Goal: Task Accomplishment & Management: Complete application form

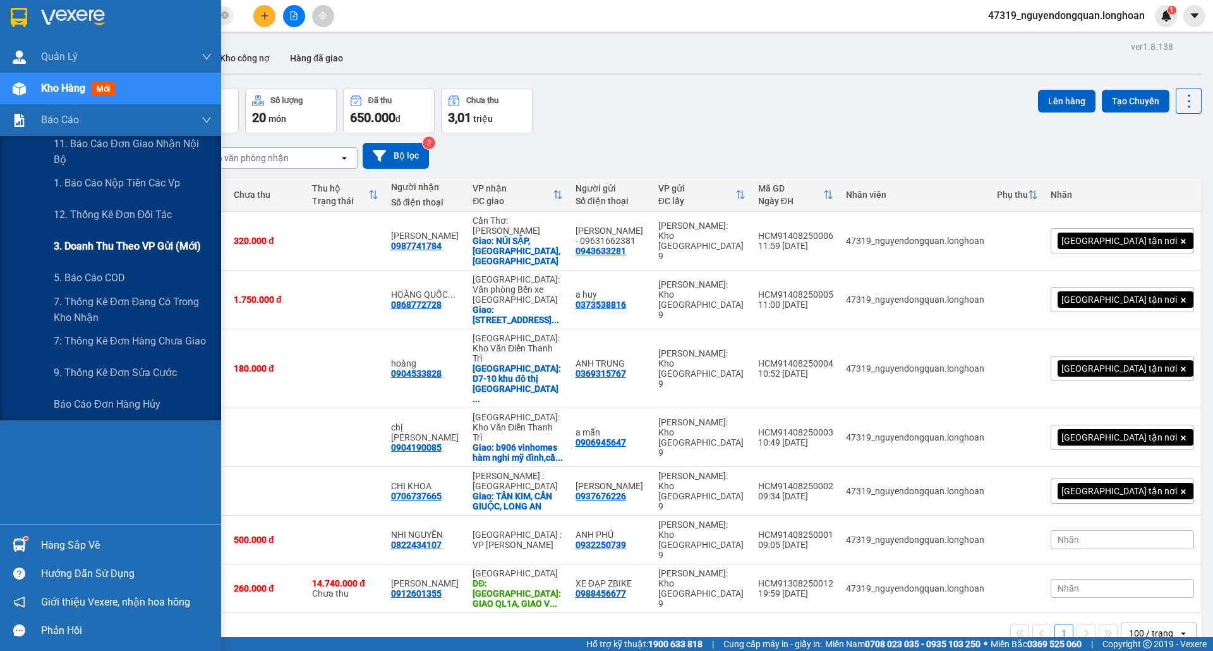
click at [134, 248] on span "3. Doanh Thu theo VP Gửi (mới)" at bounding box center [127, 246] width 147 height 16
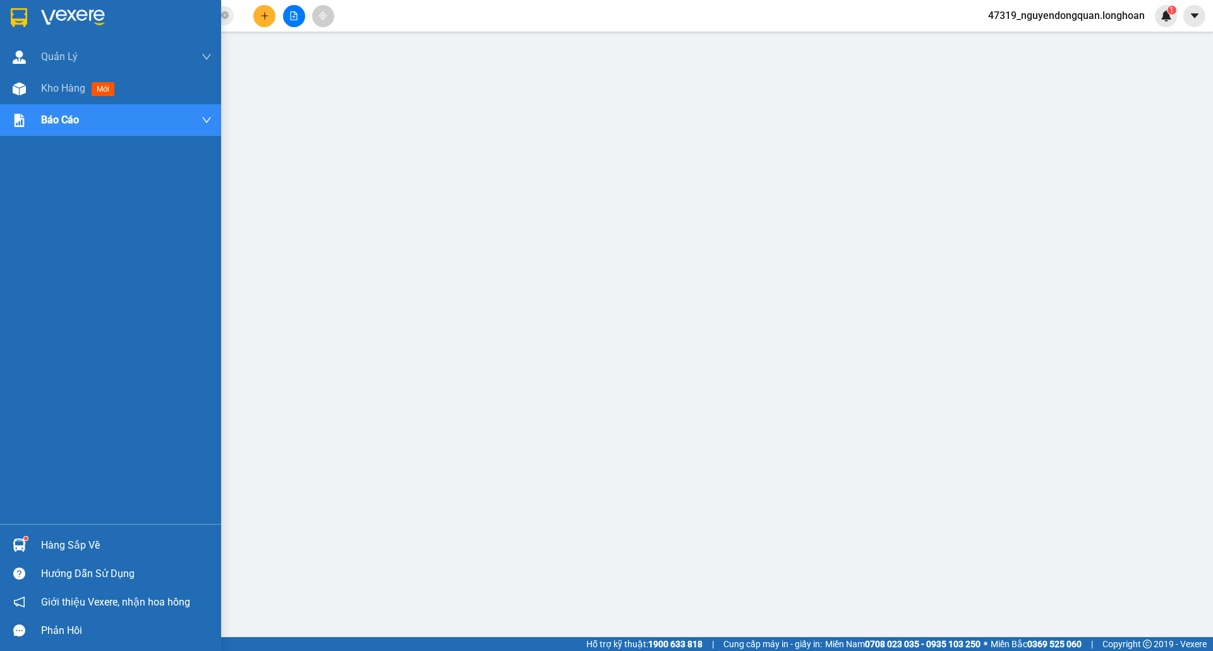
click at [23, 14] on img at bounding box center [19, 17] width 16 height 19
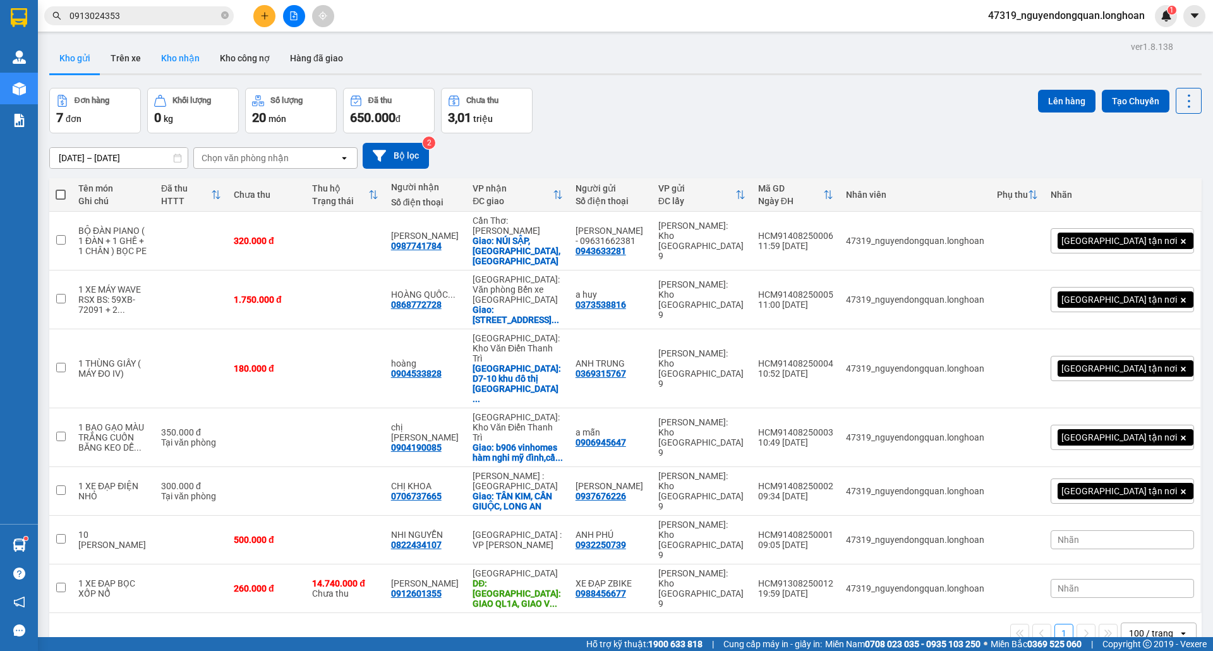
click at [176, 56] on button "Kho nhận" at bounding box center [180, 58] width 59 height 30
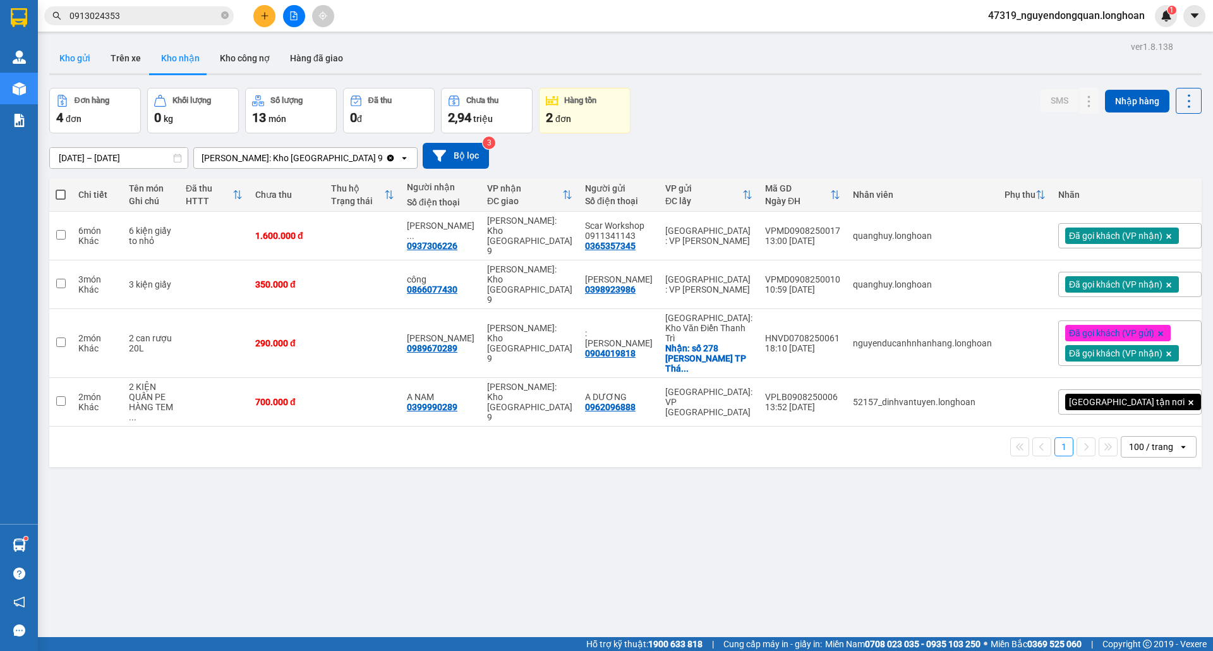
click at [79, 64] on button "Kho gửi" at bounding box center [74, 58] width 51 height 30
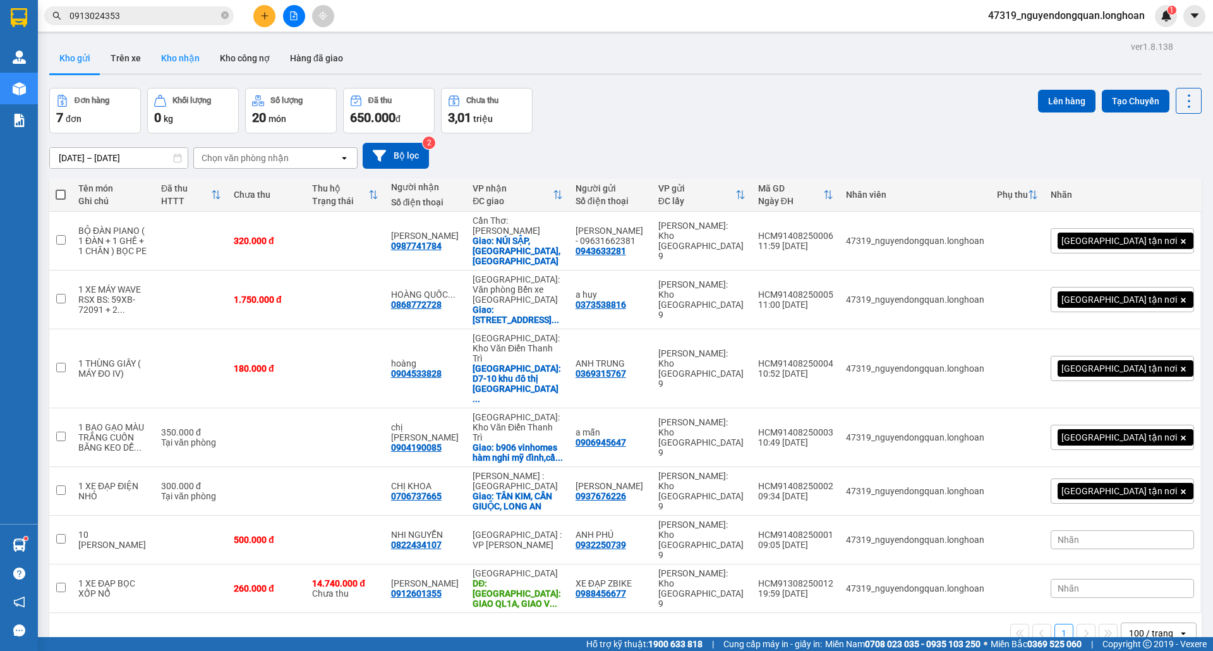
click at [160, 59] on button "Kho nhận" at bounding box center [180, 58] width 59 height 30
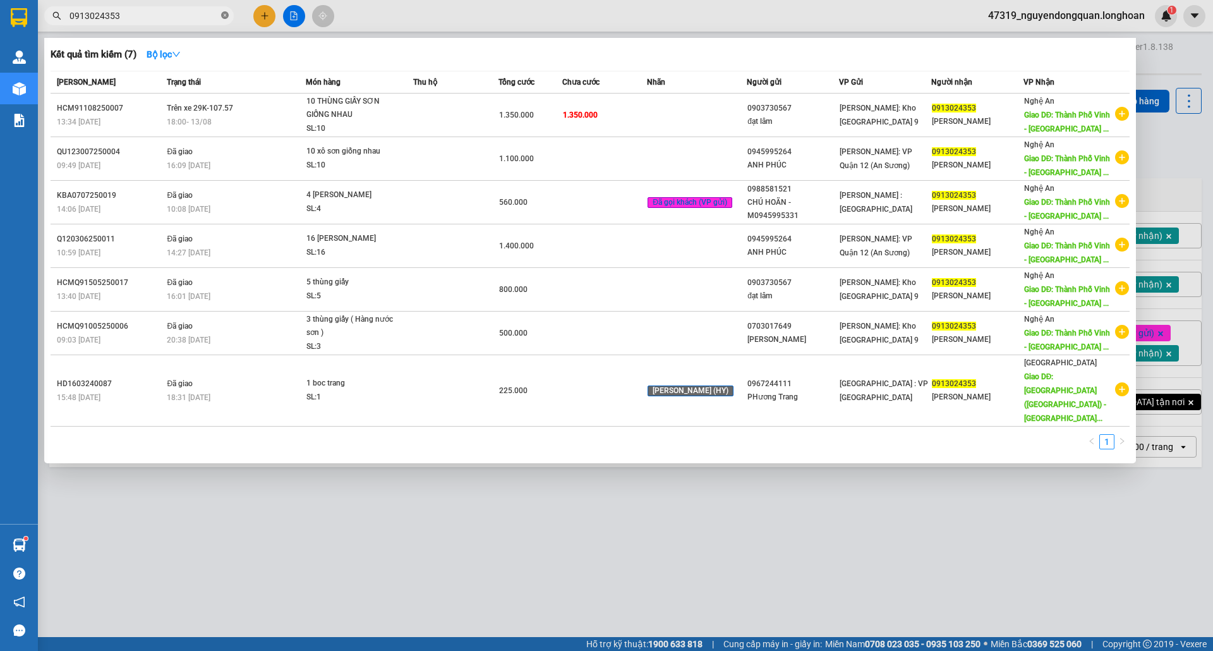
click at [222, 16] on icon "close-circle" at bounding box center [225, 15] width 8 height 8
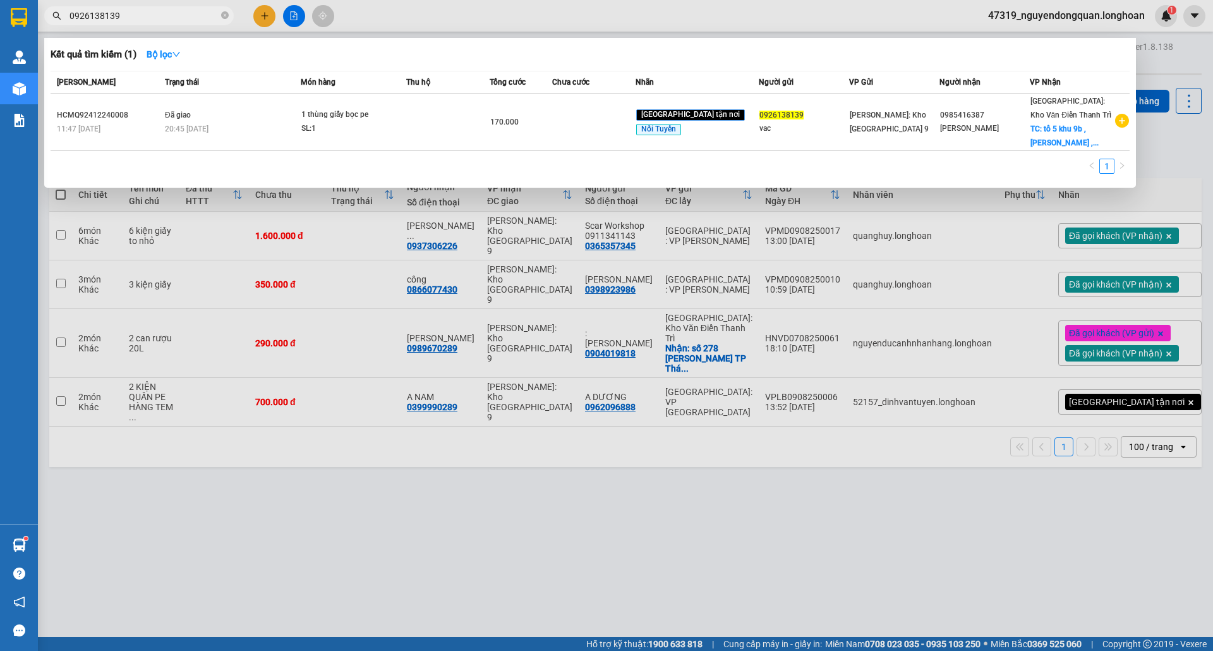
drag, startPoint x: 70, startPoint y: 14, endPoint x: 128, endPoint y: 19, distance: 58.4
click at [128, 19] on input "0926138139" at bounding box center [144, 16] width 149 height 14
type input "0926138139"
click at [301, 557] on div at bounding box center [606, 325] width 1213 height 651
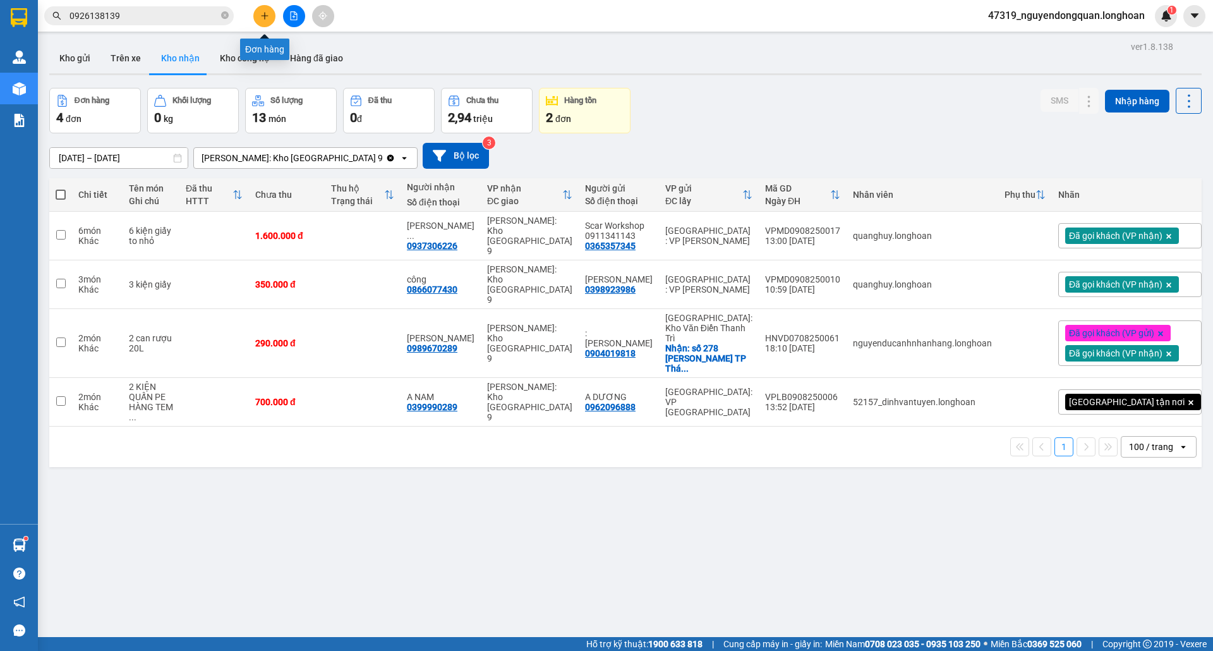
click at [265, 21] on button at bounding box center [264, 16] width 22 height 22
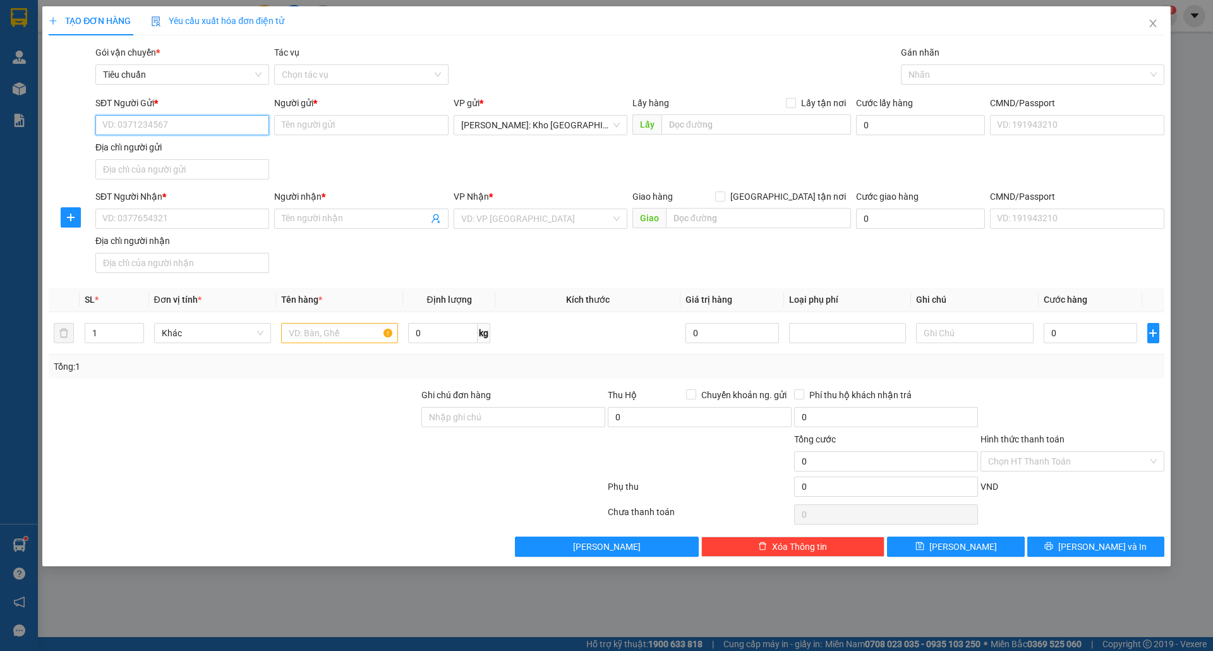
paste input "0926138139"
type input "0926138139"
click at [186, 119] on input "0926138139" at bounding box center [182, 125] width 174 height 20
click at [182, 145] on div "0926138139 - vac" at bounding box center [182, 151] width 159 height 14
type input "vac"
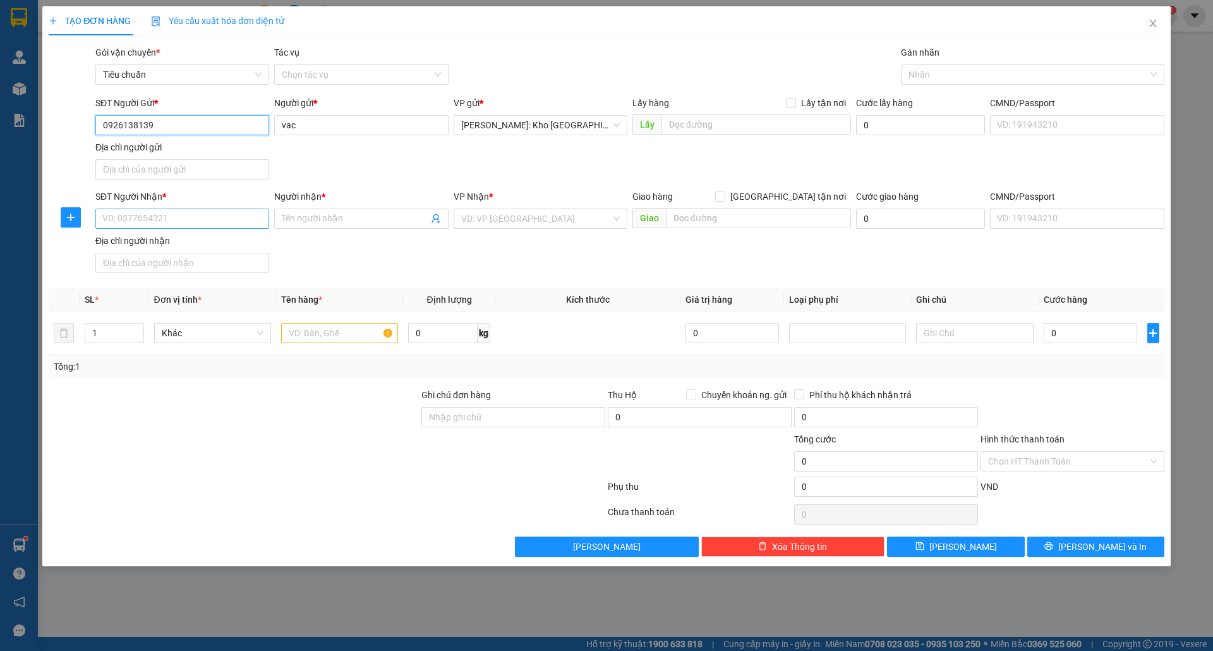
type input "0926138139"
click at [181, 213] on input "SĐT Người Nhận *" at bounding box center [182, 219] width 174 height 20
type input "0919829788"
click at [233, 243] on div "0919829788 - [PERSON_NAME]" at bounding box center [182, 246] width 159 height 14
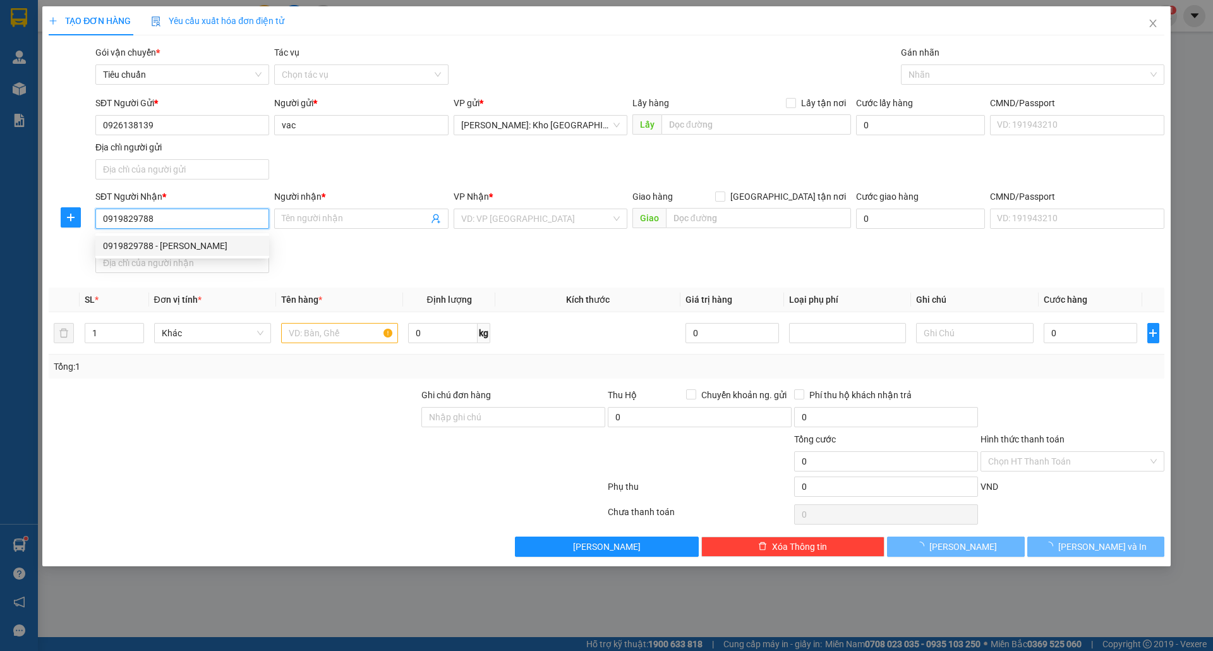
type input "[PERSON_NAME]"
checkbox input "true"
type input "[STREET_ADDRESS]"
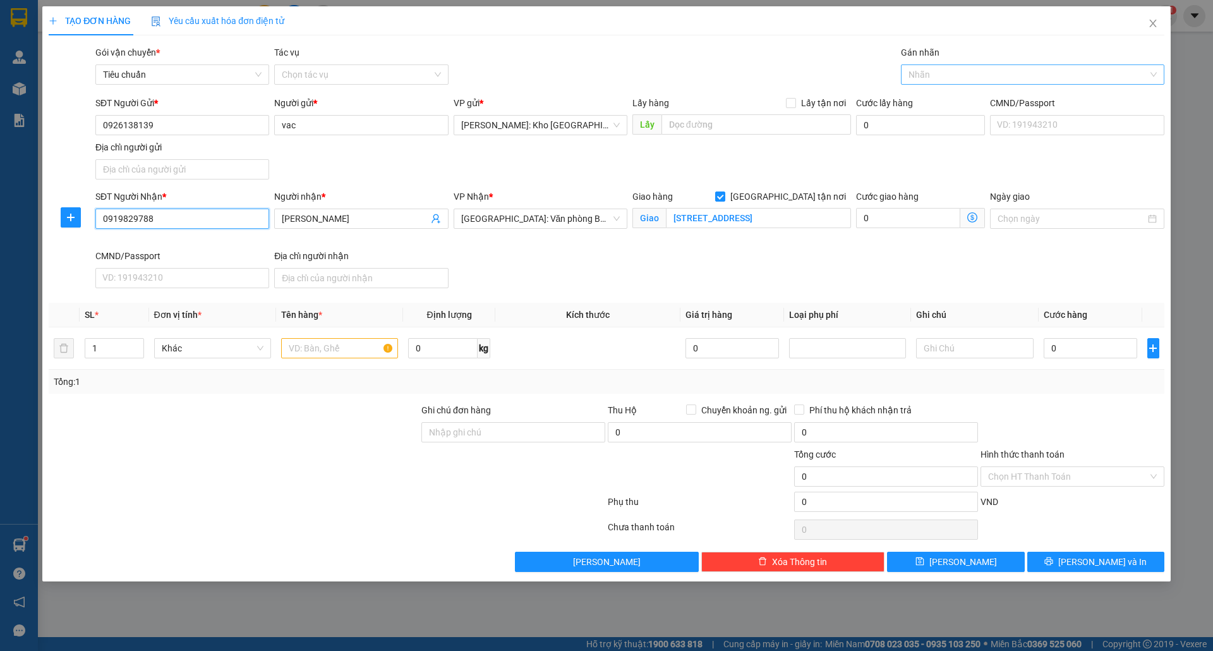
click at [956, 80] on div at bounding box center [1026, 74] width 245 height 15
type input "0919829788"
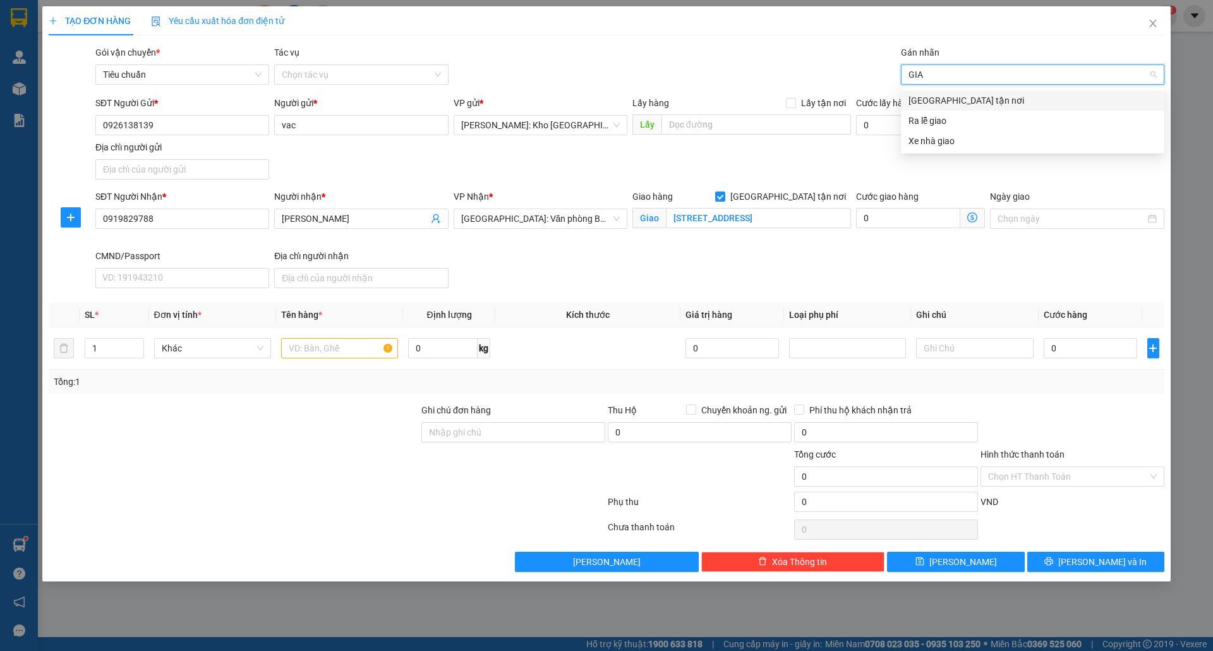
type input "GIAO"
drag, startPoint x: 928, startPoint y: 96, endPoint x: 911, endPoint y: 88, distance: 18.7
click at [926, 96] on div "[GEOGRAPHIC_DATA] tận nơi" at bounding box center [1033, 101] width 248 height 14
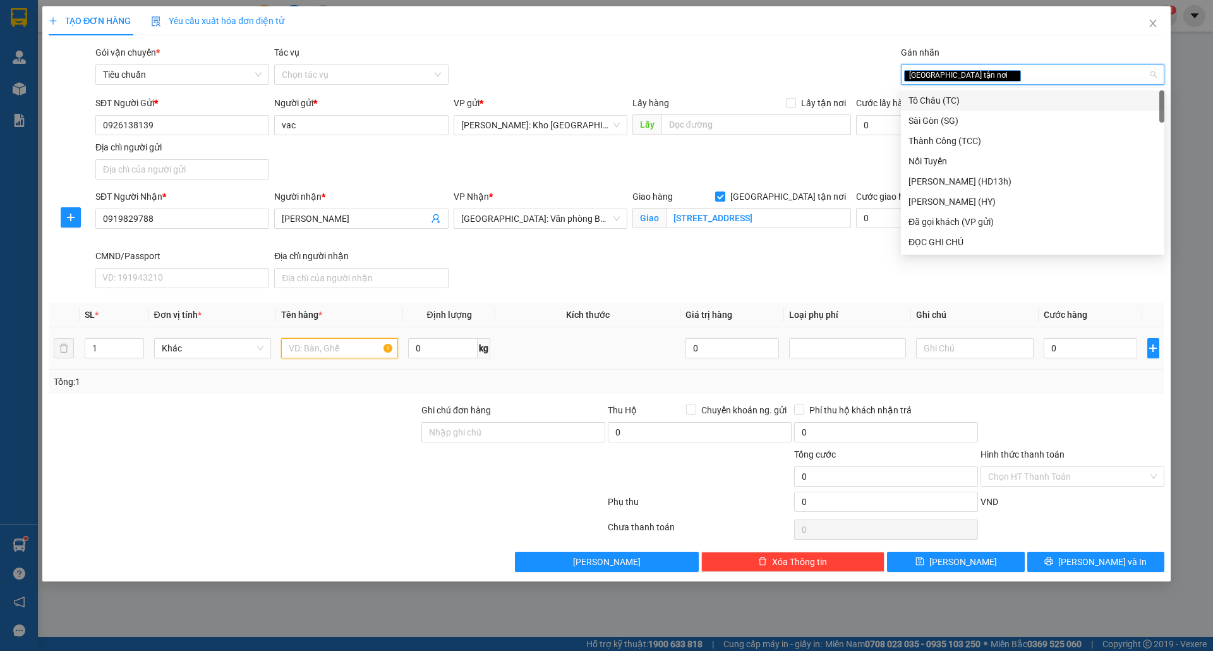
click at [351, 355] on input "text" at bounding box center [339, 348] width 117 height 20
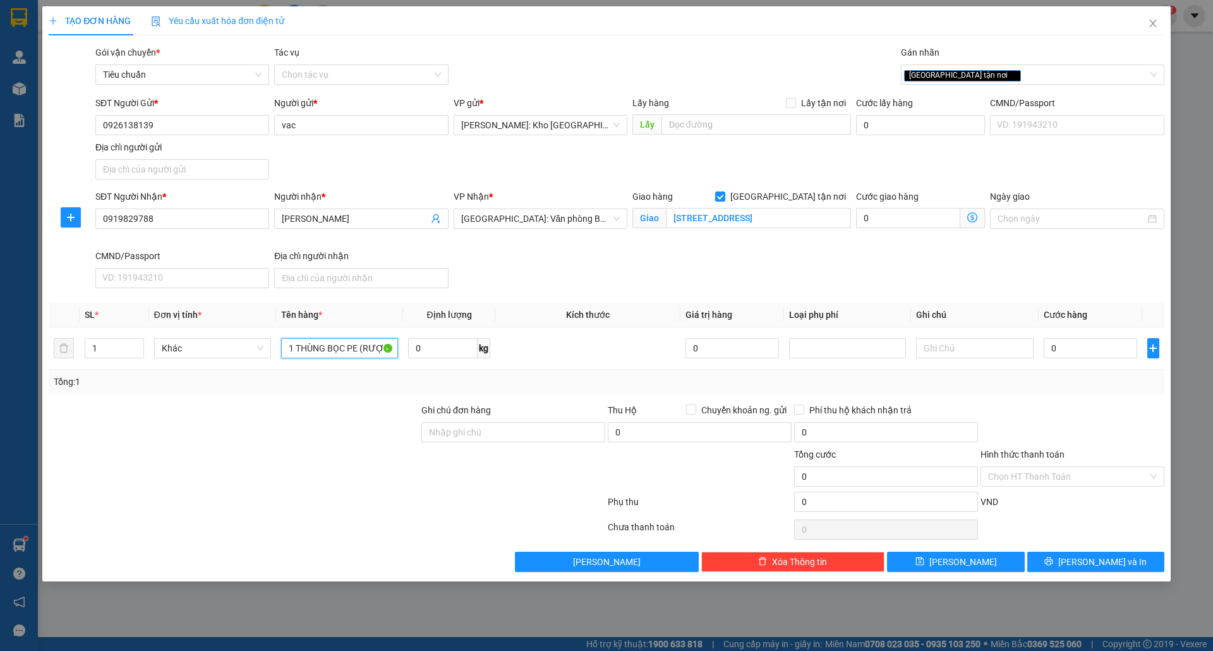
type input "1 THÙNG BỌC PE (RƯỢU)"
click at [489, 447] on div "Ghi chú đơn hàng" at bounding box center [514, 425] width 184 height 44
click at [496, 438] on input "Ghi chú đơn hàng" at bounding box center [514, 432] width 184 height 20
type input "nhận theo kiện-giao nguyên kiên-hư hỏng không chịu trách nhiệm"
click at [1082, 346] on input "0" at bounding box center [1091, 348] width 94 height 20
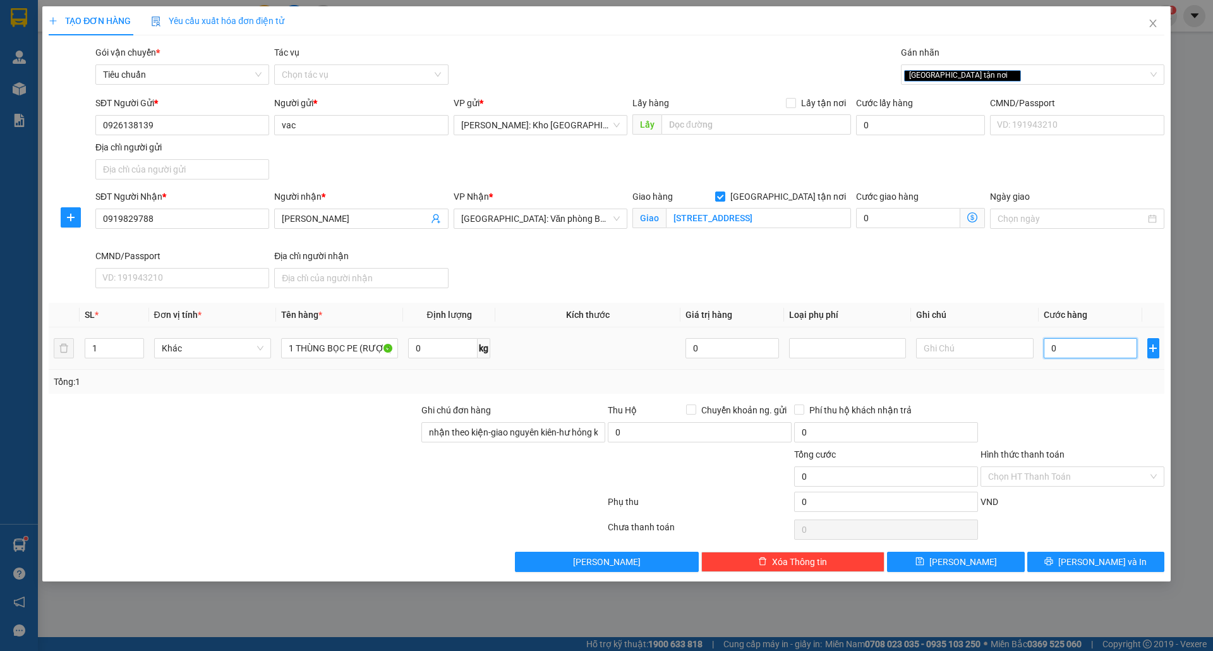
type input "1"
type input "15"
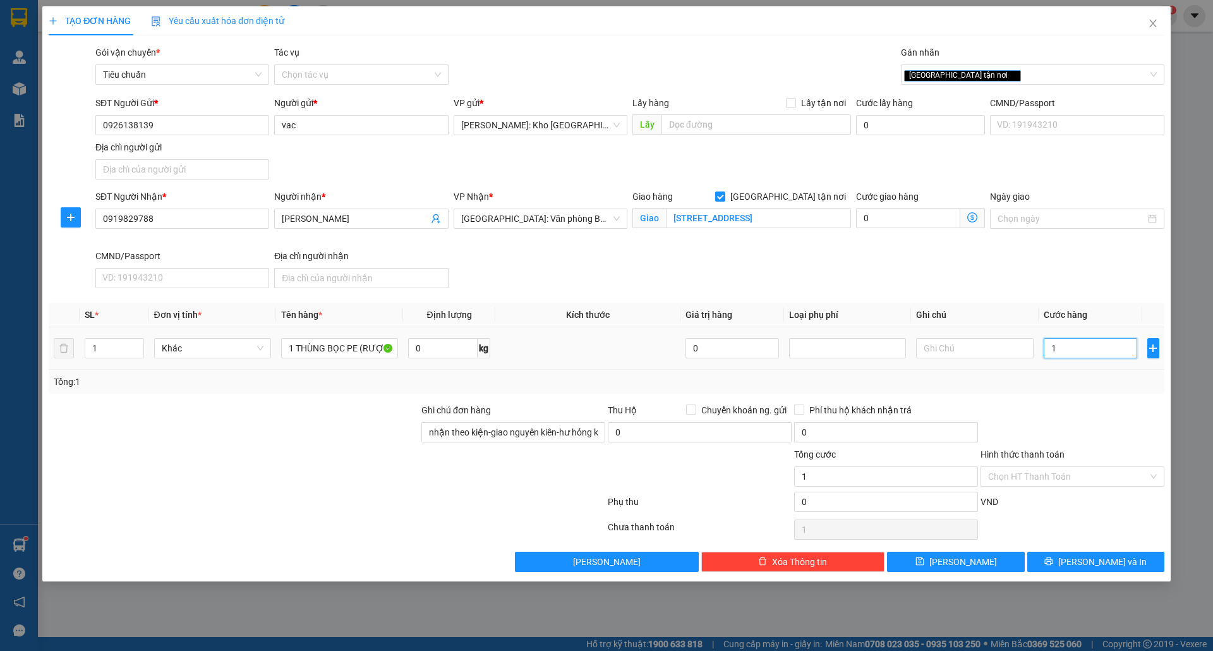
type input "15"
type input "150"
type input "1.500"
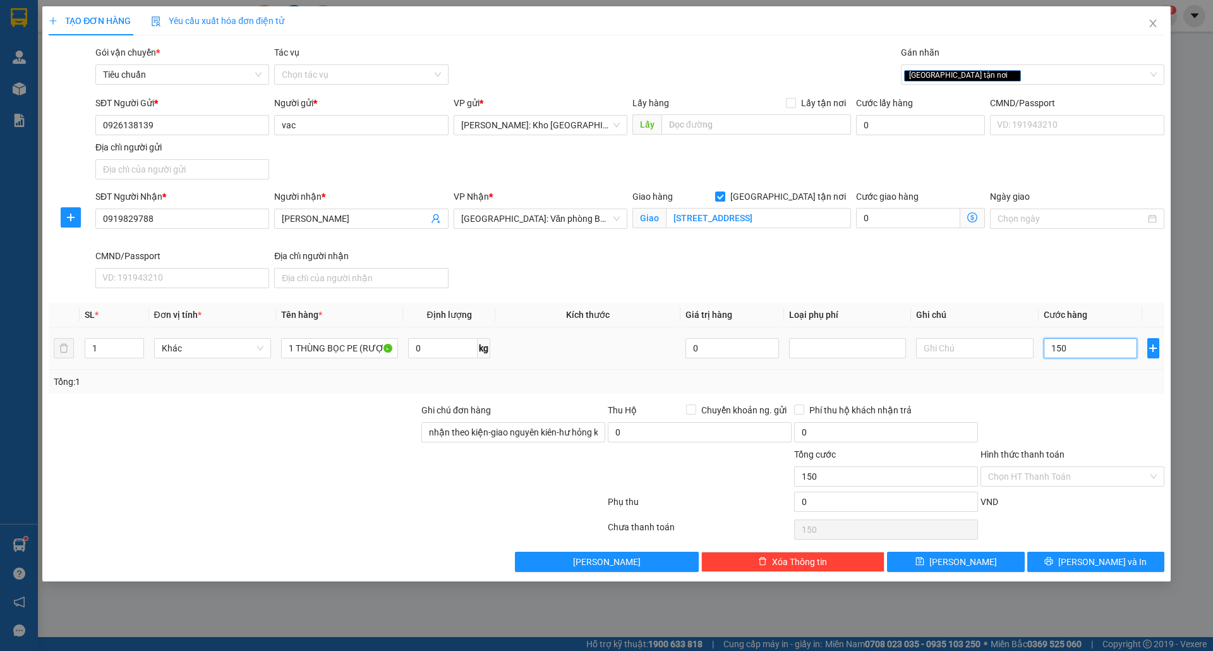
type input "1.500"
type input "15.000"
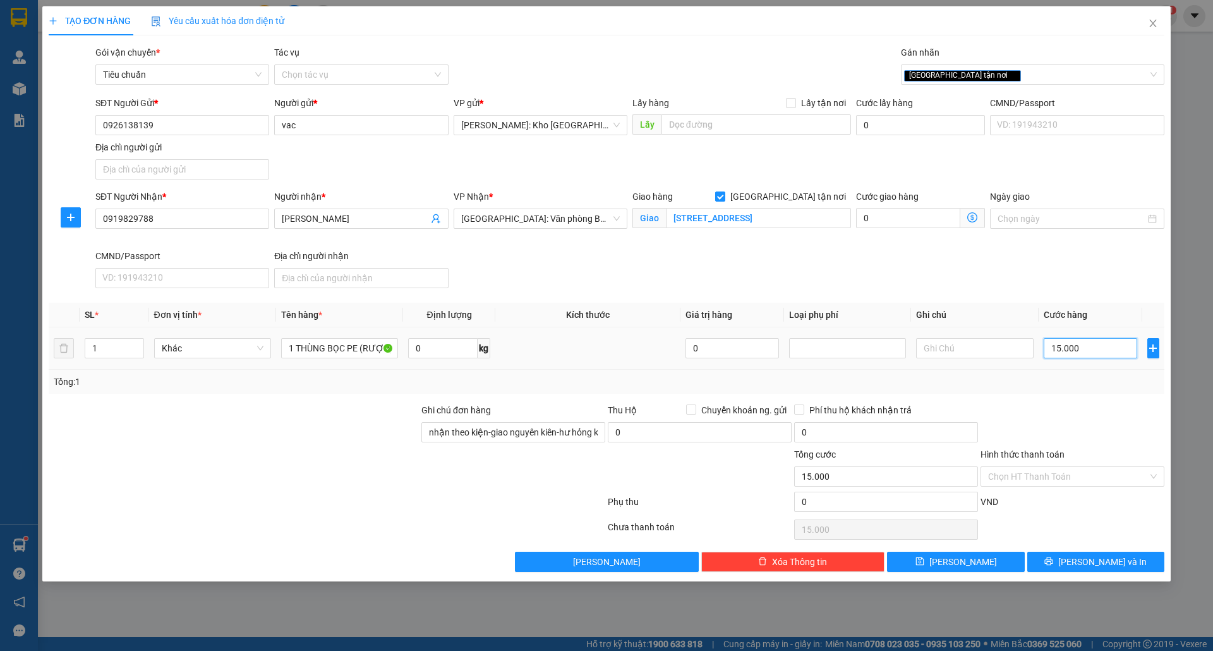
type input "150.000"
click at [1039, 475] on input "Hình thức thanh toán" at bounding box center [1068, 476] width 160 height 19
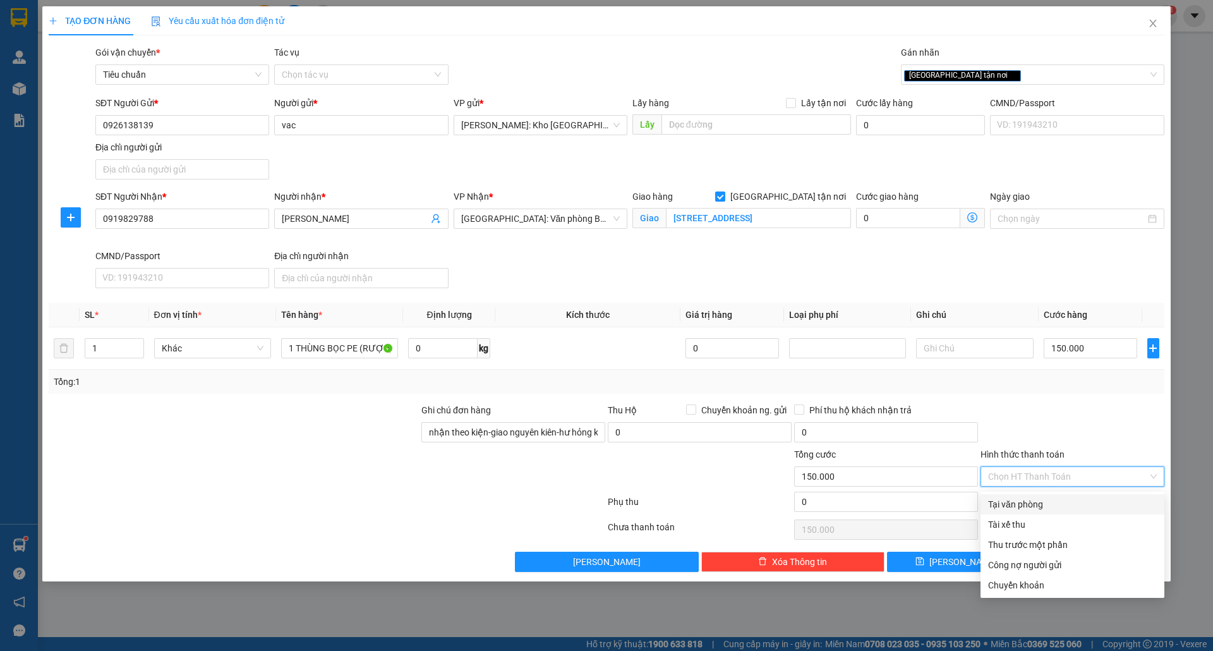
click at [1021, 504] on div "Tại văn phòng" at bounding box center [1072, 504] width 169 height 14
type input "0"
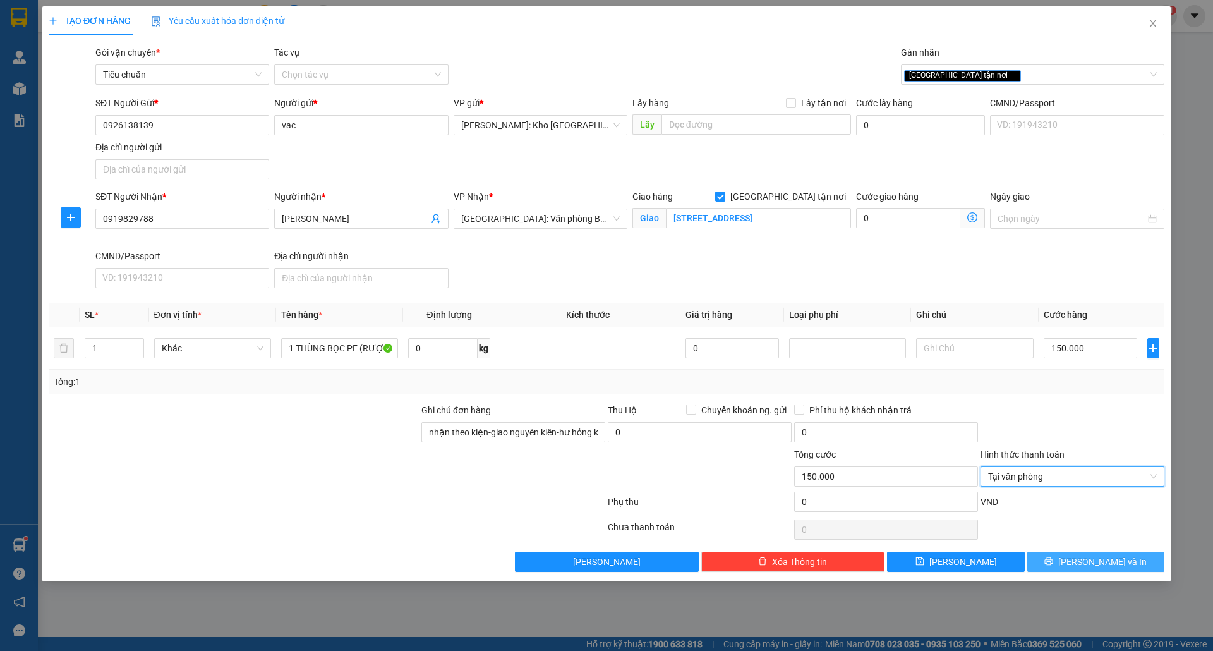
click at [1079, 570] on button "[PERSON_NAME] và In" at bounding box center [1096, 562] width 137 height 20
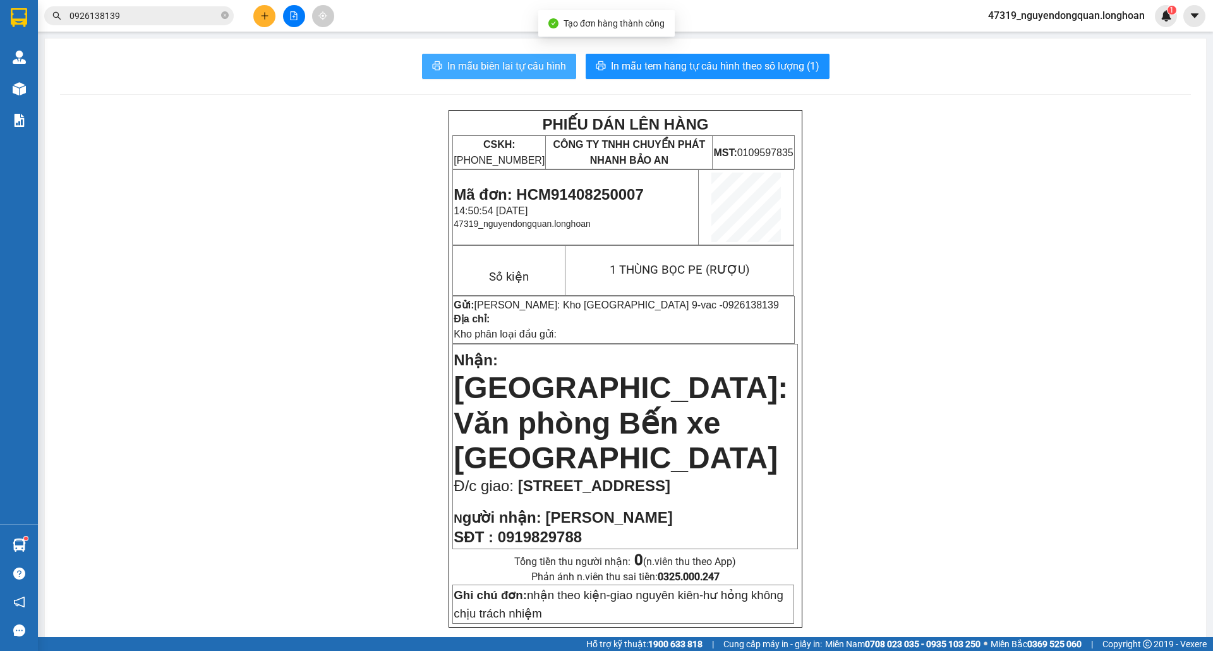
click at [504, 59] on span "In mẫu biên lai tự cấu hình" at bounding box center [506, 66] width 119 height 16
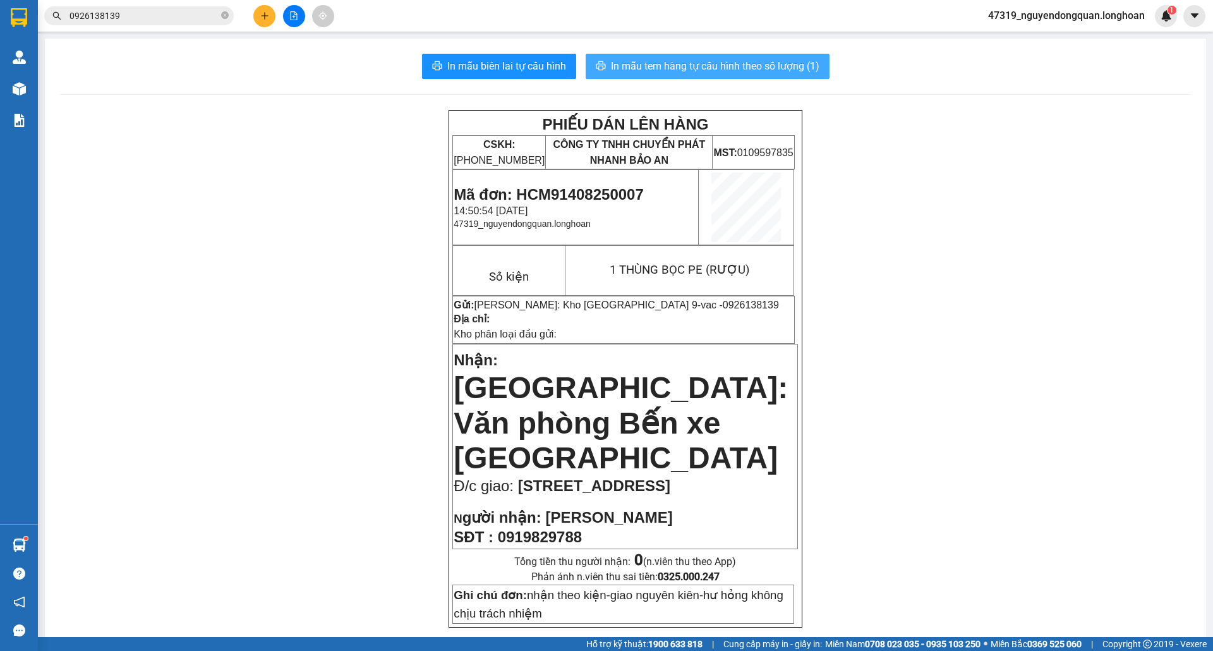
click at [737, 67] on span "In mẫu tem hàng tự cấu hình theo số lượng (1)" at bounding box center [715, 66] width 209 height 16
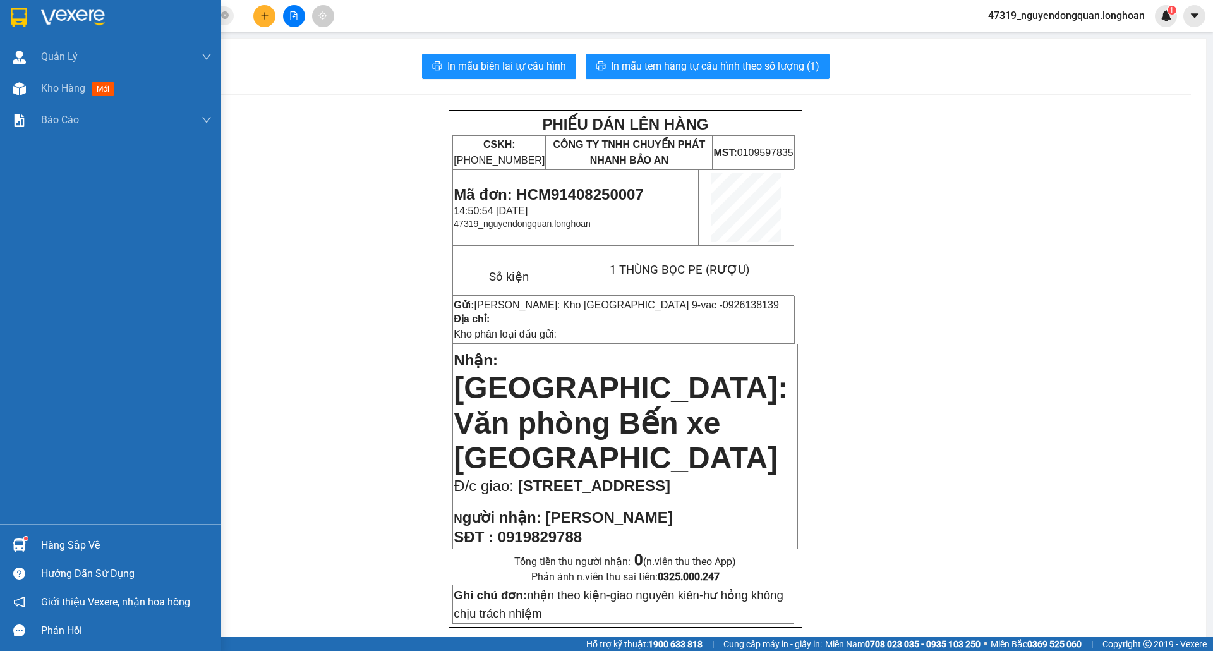
click at [34, 15] on div at bounding box center [110, 20] width 221 height 41
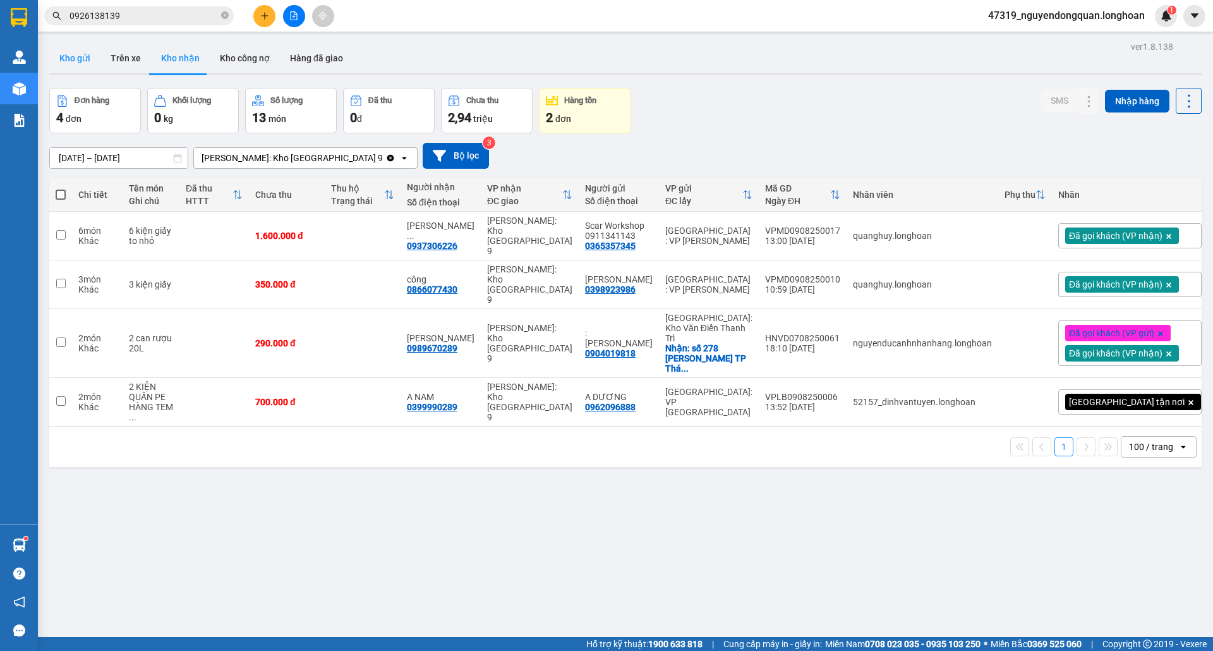
click at [85, 63] on button "Kho gửi" at bounding box center [74, 58] width 51 height 30
